Goal: Find contact information: Find contact information

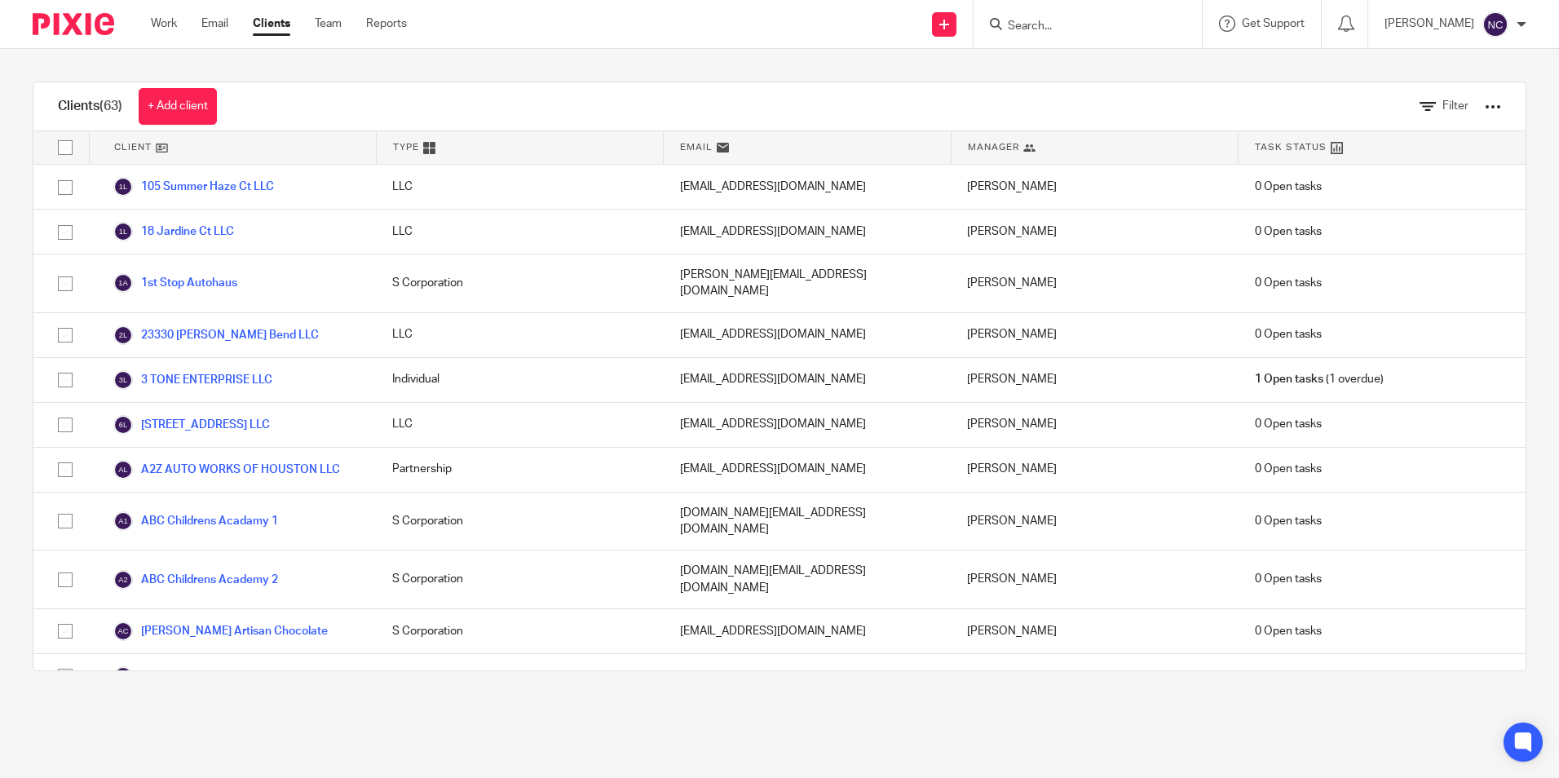
click at [1137, 33] on input "Search" at bounding box center [1079, 27] width 147 height 15
type input "santiag"
click at [1146, 58] on link at bounding box center [1156, 70] width 306 height 38
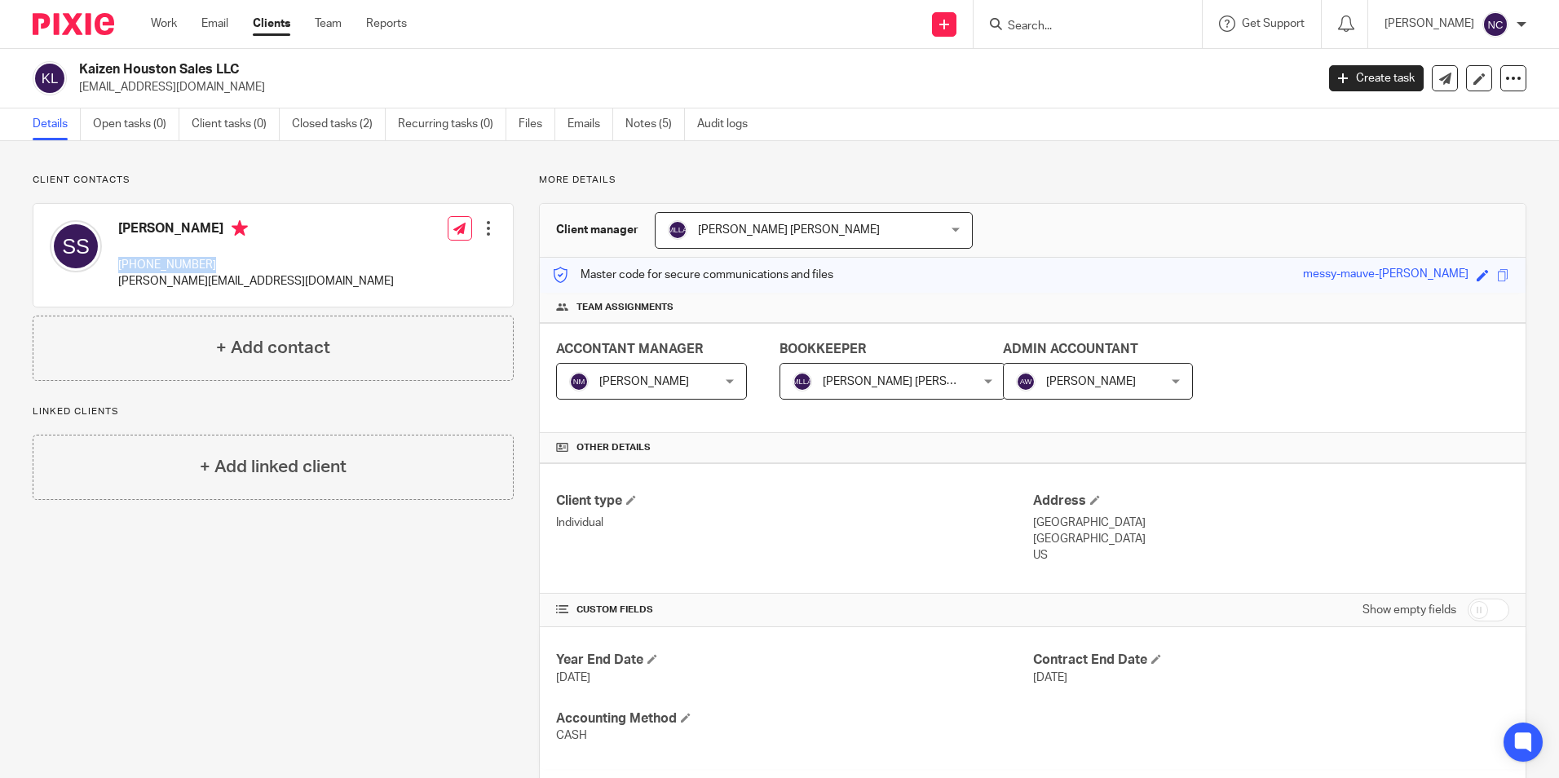
drag, startPoint x: 119, startPoint y: 268, endPoint x: 234, endPoint y: 271, distance: 115.0
click at [234, 271] on p "[PHONE_NUMBER]" at bounding box center [256, 265] width 276 height 16
copy p "[PHONE_NUMBER]"
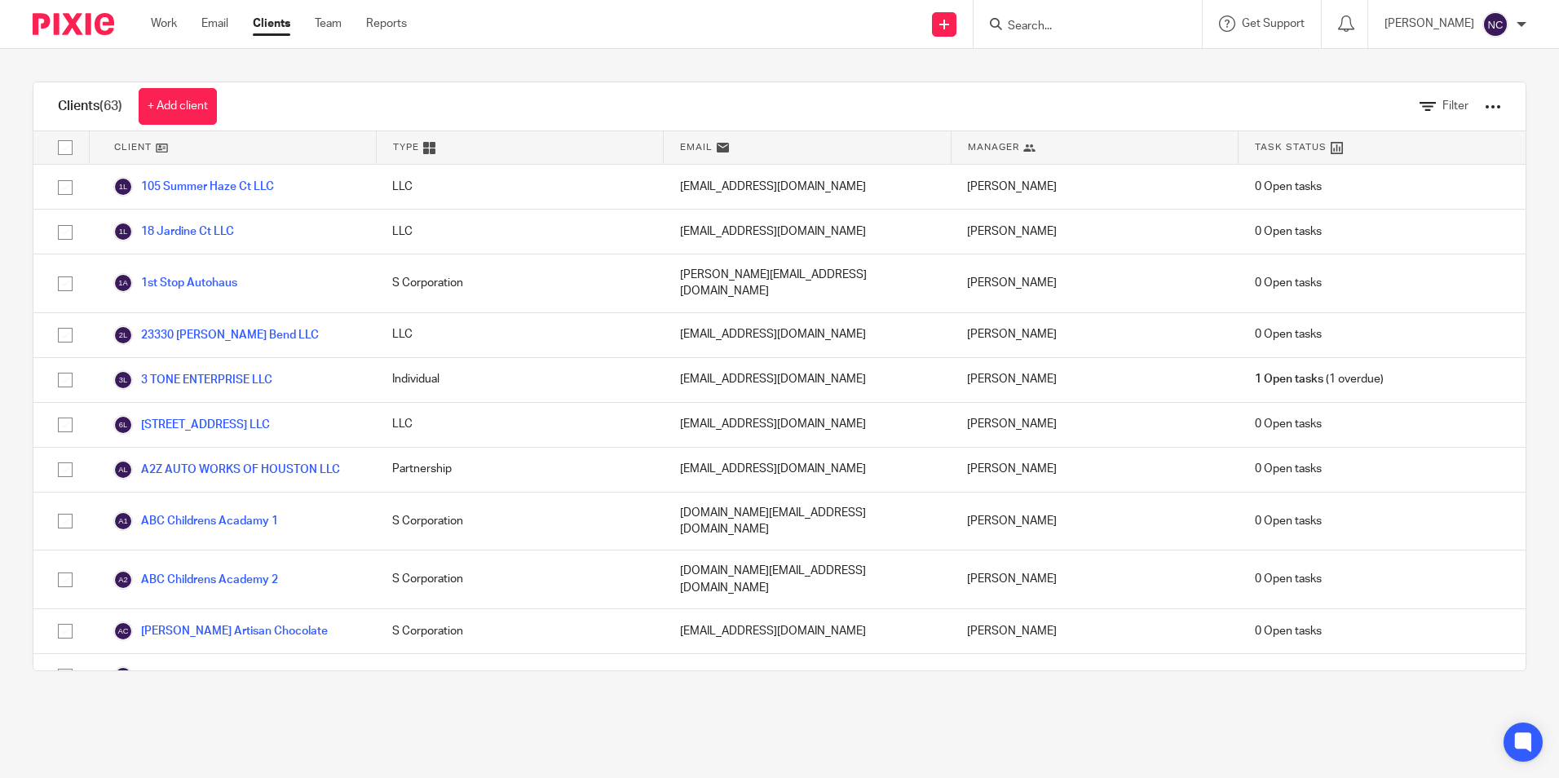
click at [1035, 28] on input "Search" at bounding box center [1079, 27] width 147 height 15
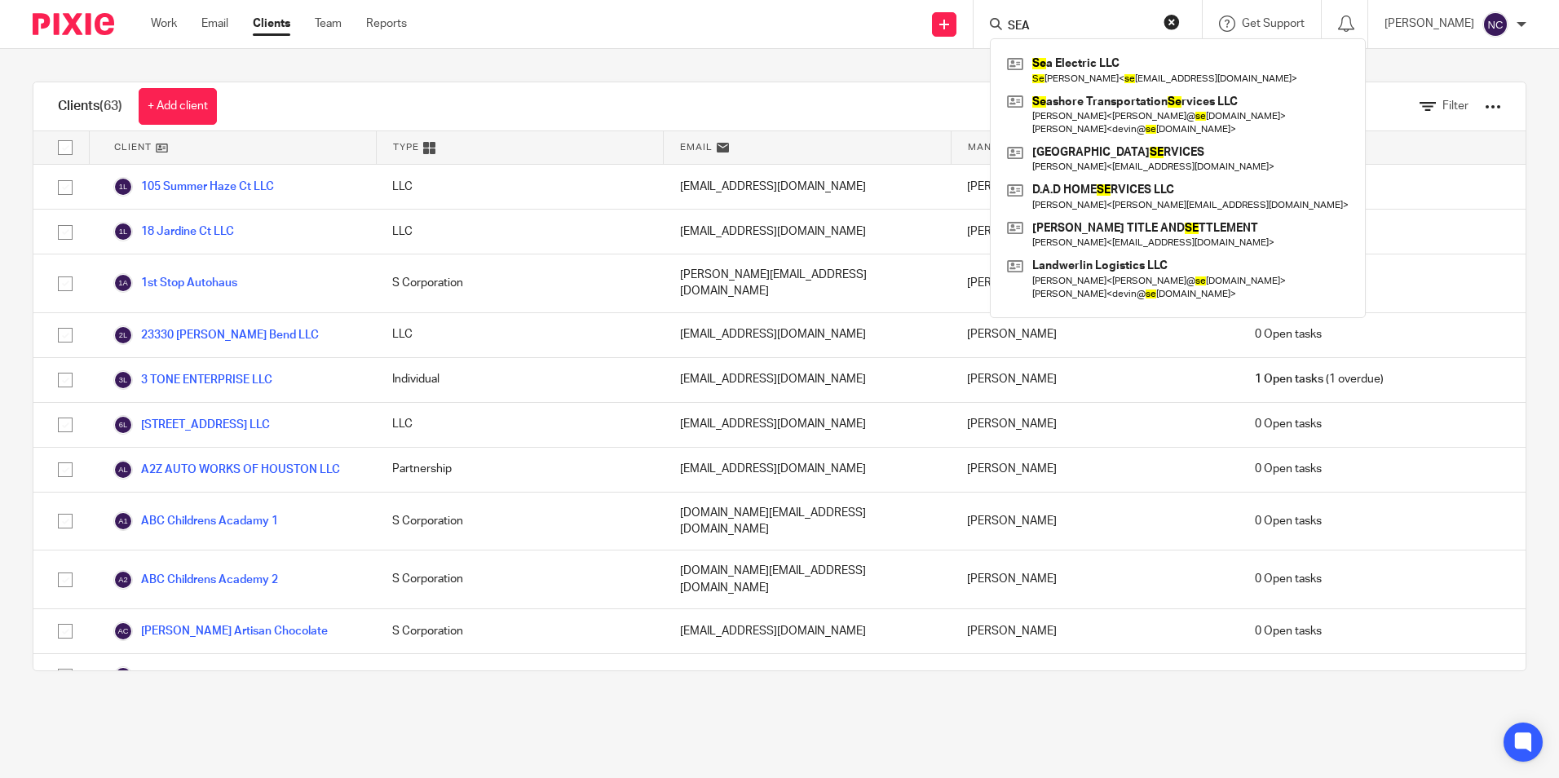
type input "SEAS"
